Goal: Information Seeking & Learning: Learn about a topic

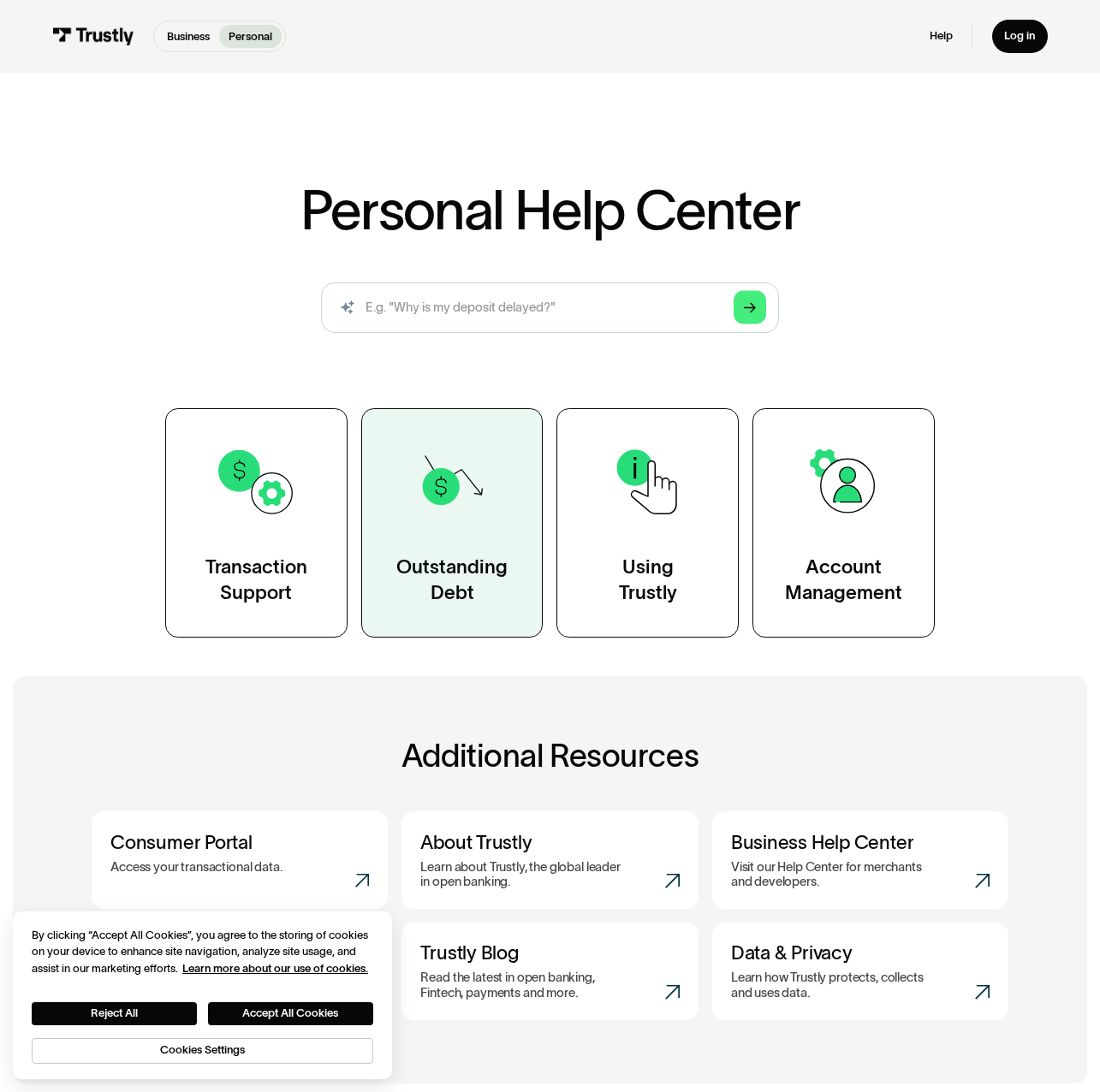
click at [474, 579] on div "Outstanding Debt" at bounding box center [452, 579] width 111 height 50
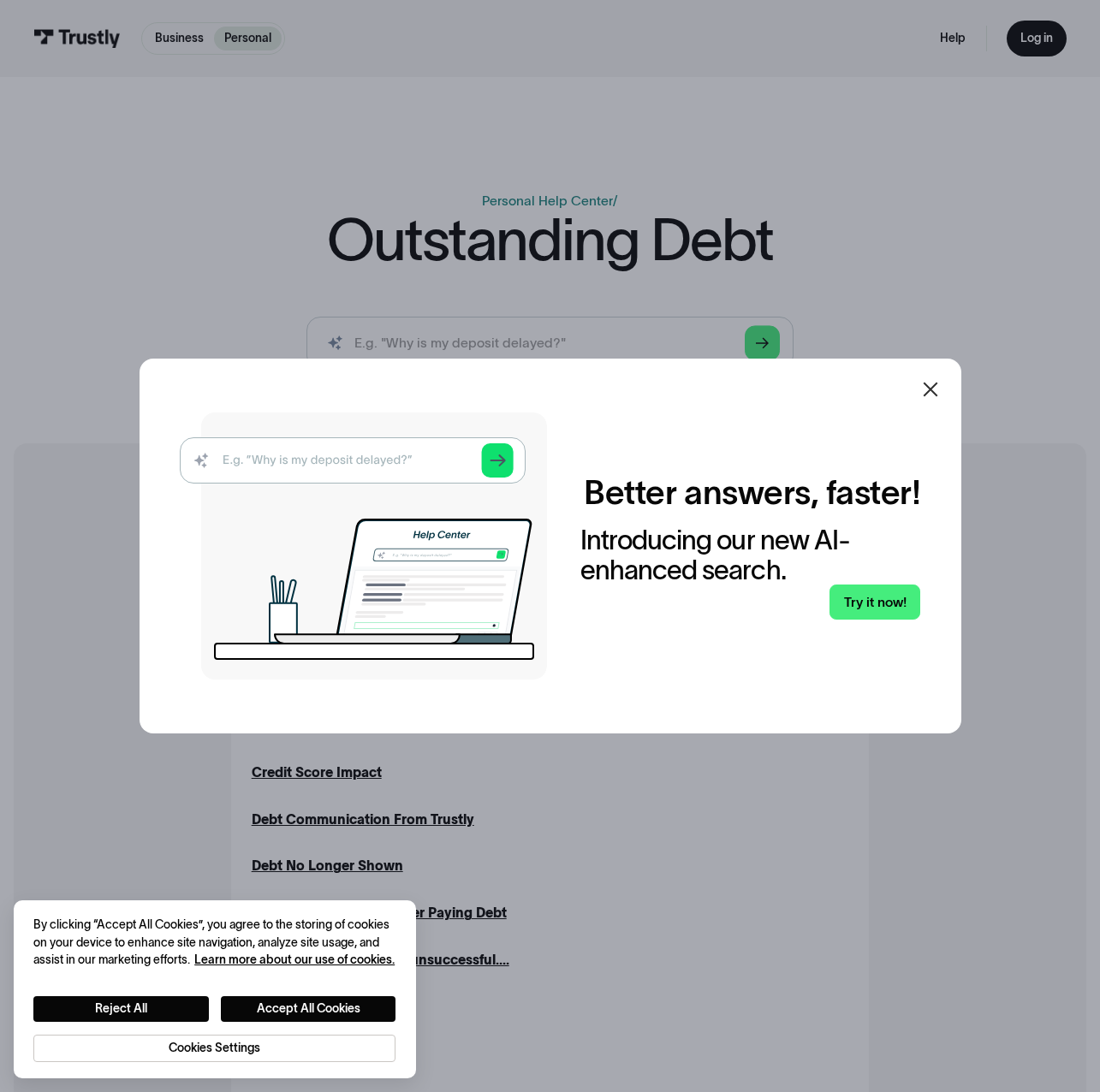
click at [929, 391] on icon at bounding box center [930, 390] width 21 height 21
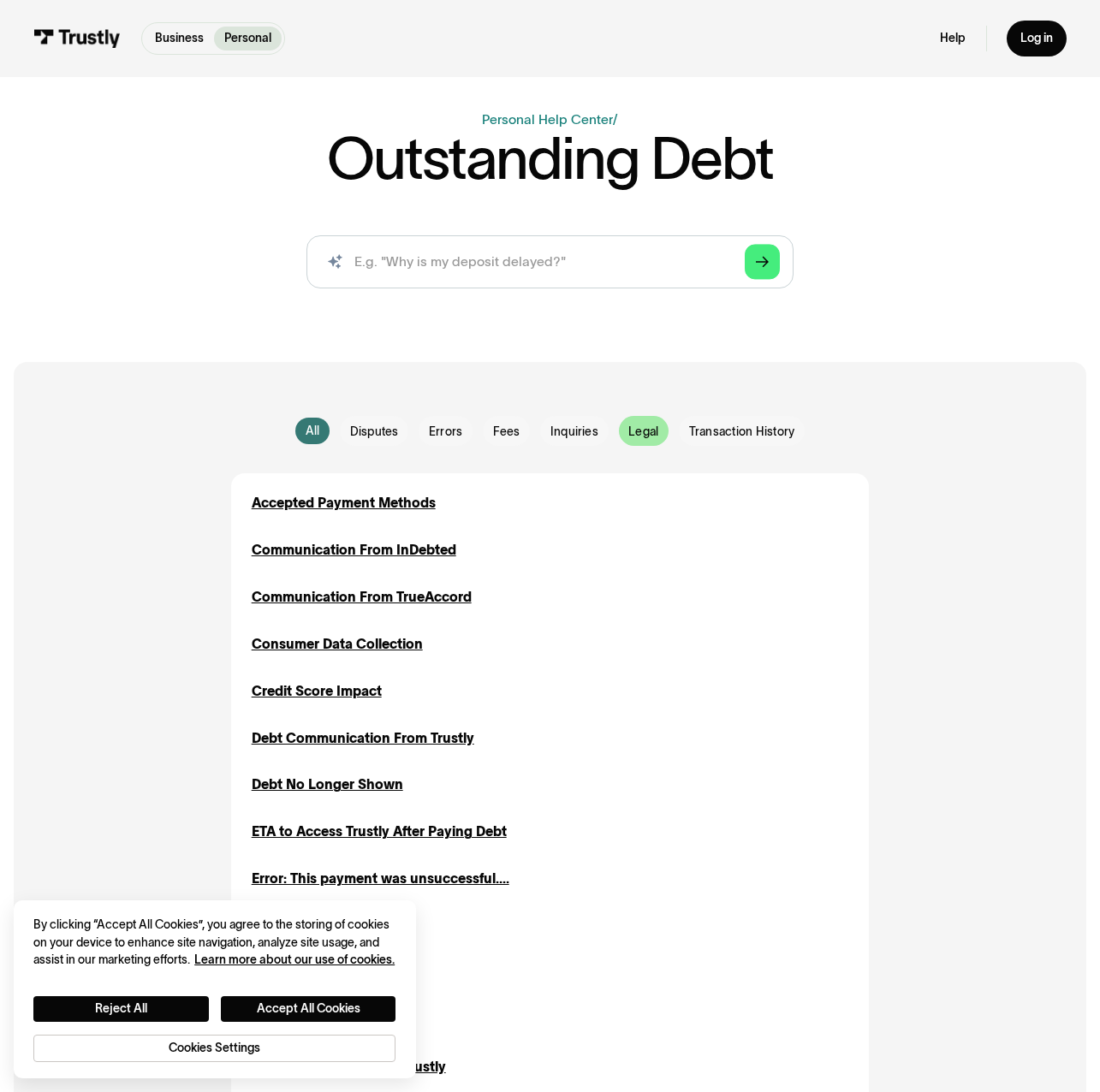
scroll to position [85, 0]
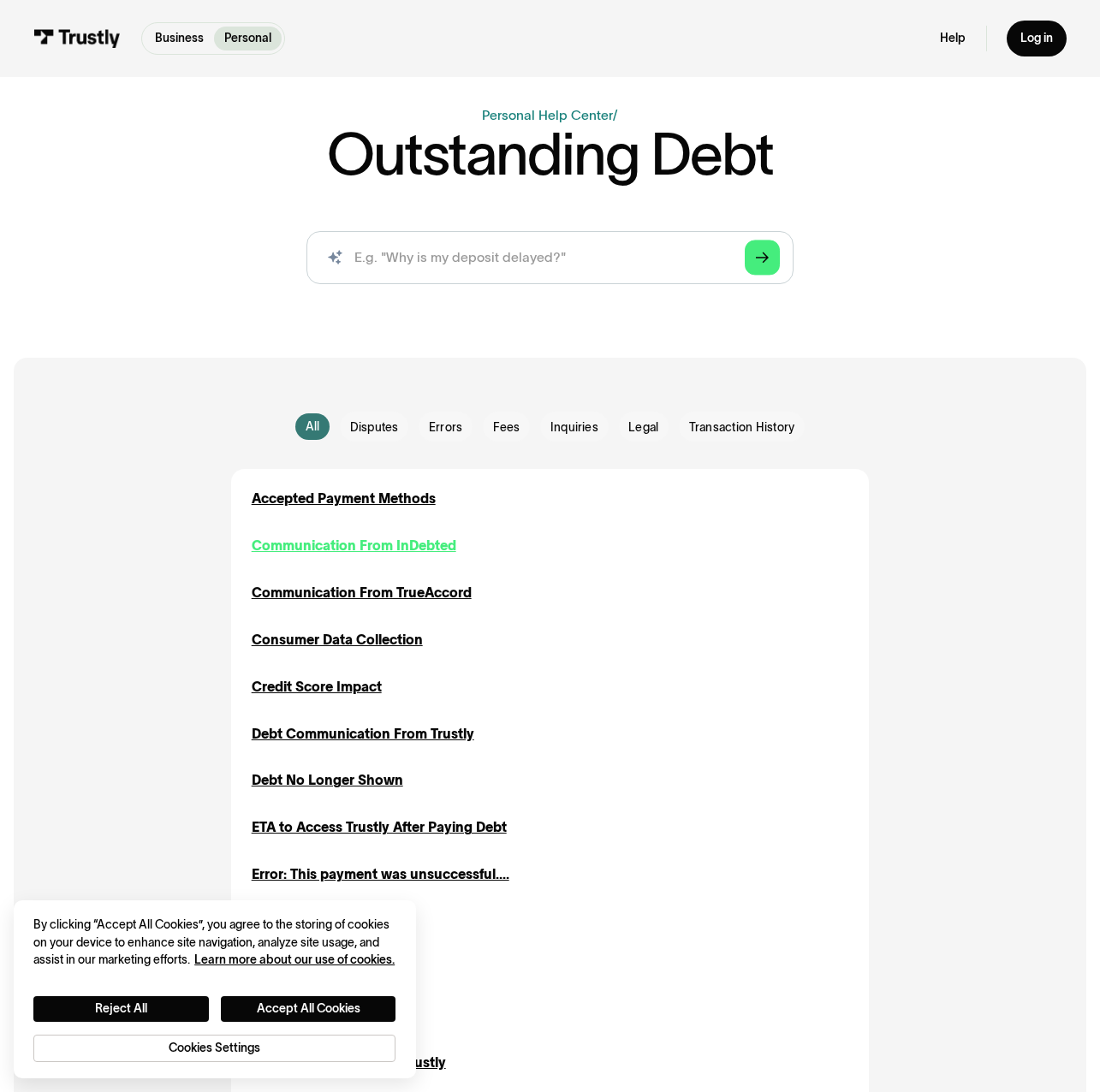
click at [415, 537] on div "Communication From InDebted" at bounding box center [353, 546] width 205 height 21
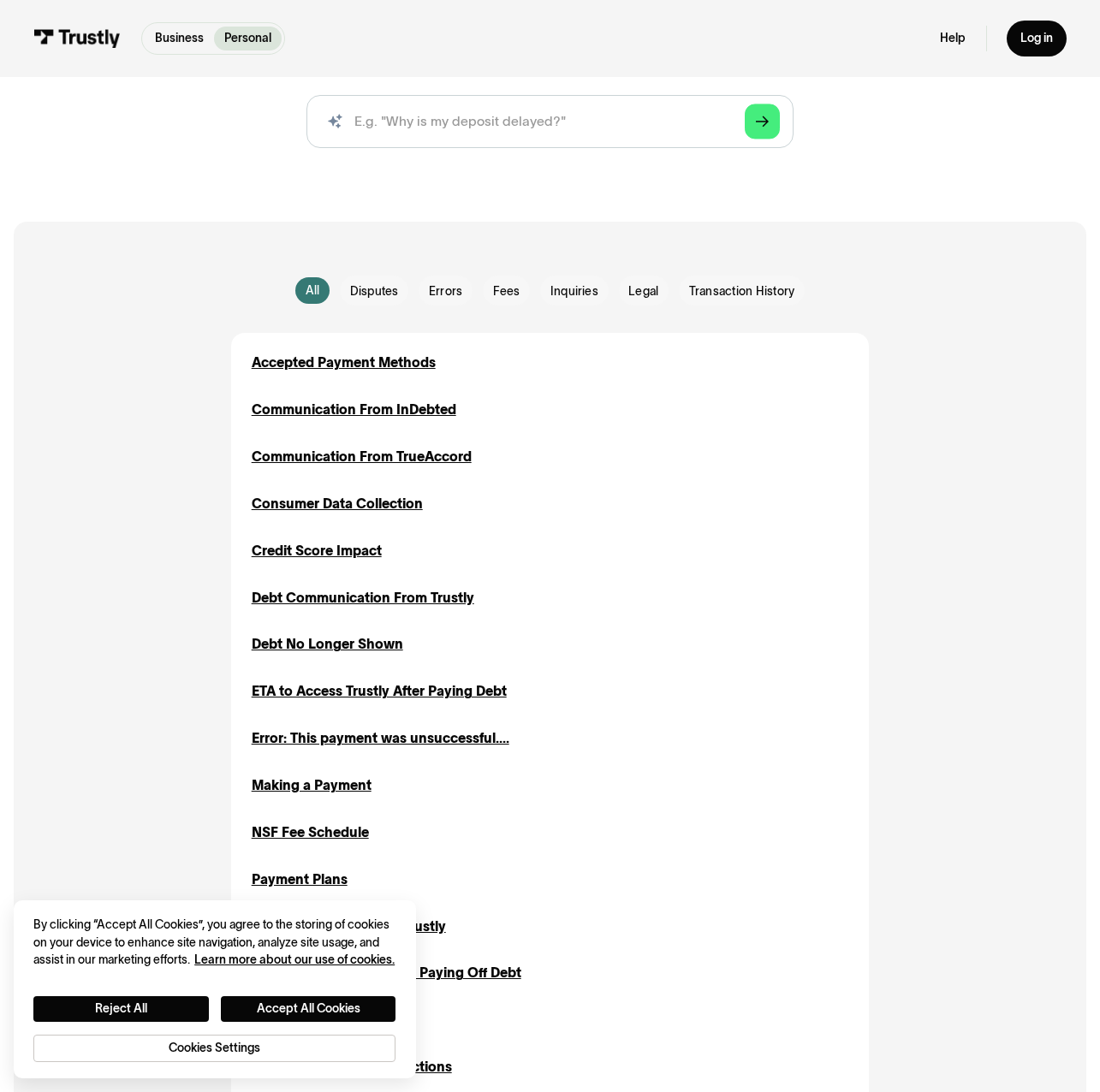
scroll to position [257, 0]
